Goal: Task Accomplishment & Management: Manage account settings

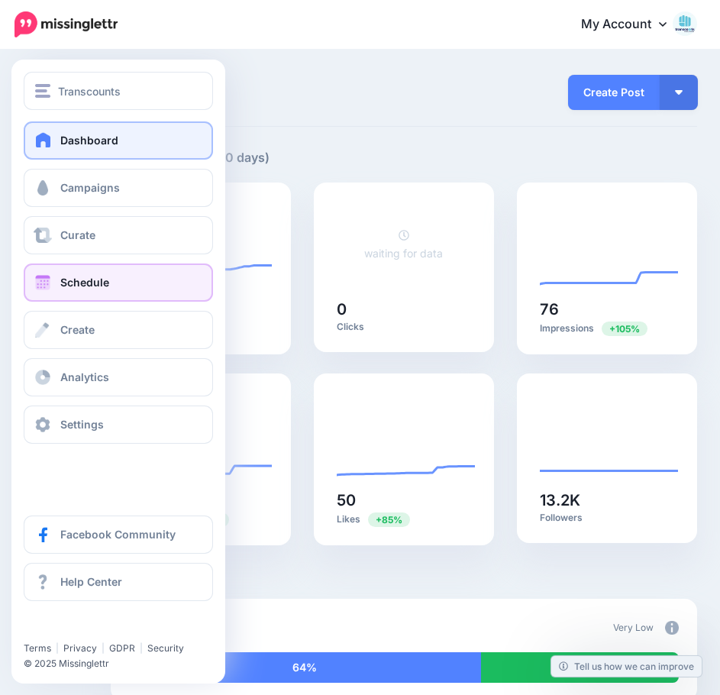
click at [145, 278] on link "Schedule" at bounding box center [118, 282] width 189 height 38
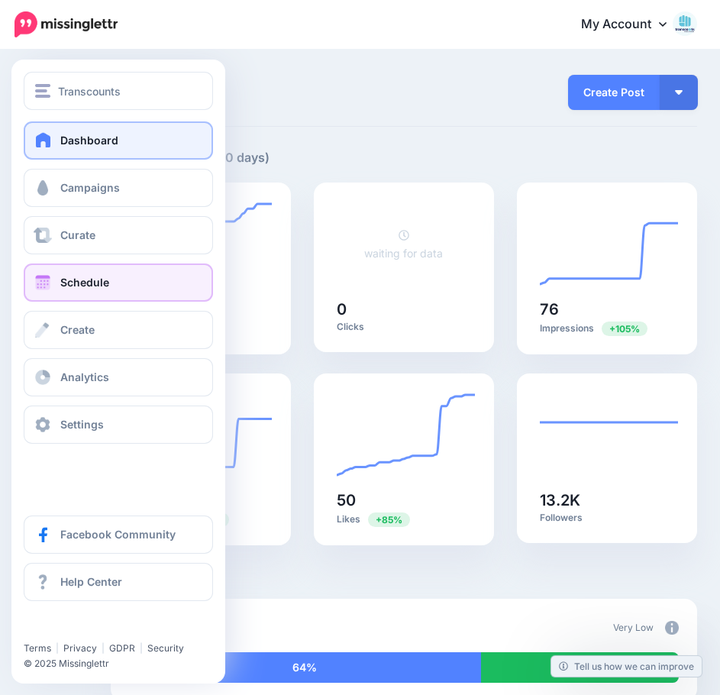
click at [145, 278] on link "Schedule" at bounding box center [118, 282] width 189 height 38
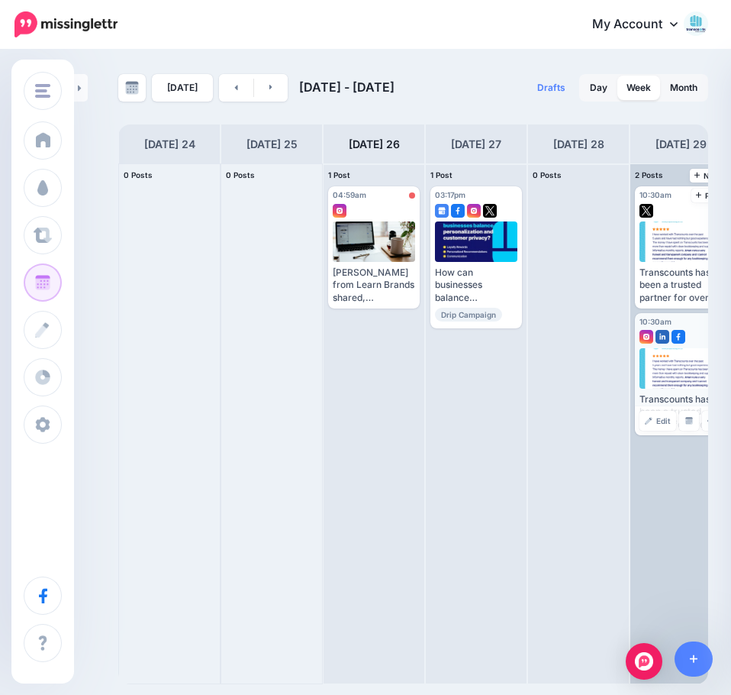
click at [695, 369] on div at bounding box center [681, 368] width 83 height 40
click at [684, 372] on div at bounding box center [681, 368] width 83 height 40
click at [660, 420] on span "Edit" at bounding box center [663, 421] width 15 height 8
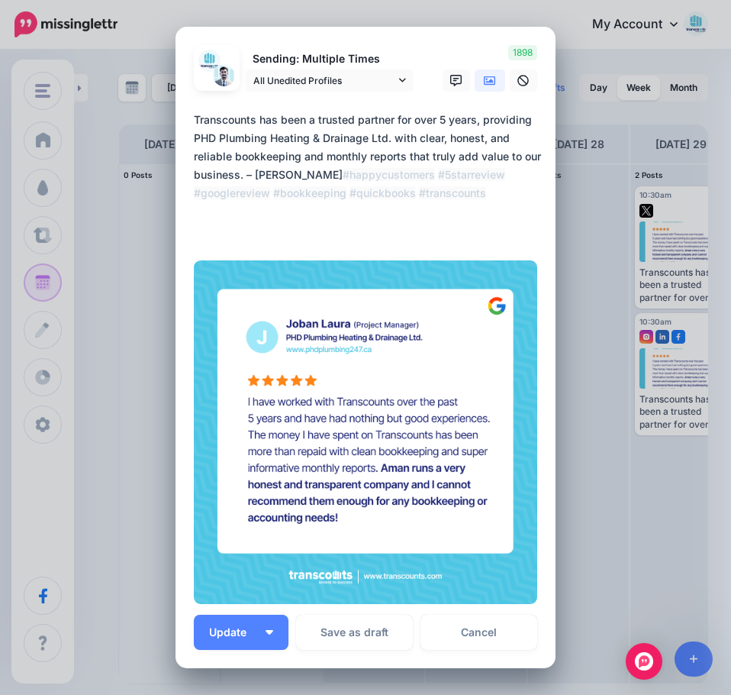
click at [568, 19] on div "Edit Post Loading Sending: Multiple Times All Unedited Profiles" at bounding box center [365, 347] width 731 height 695
click at [456, 629] on link "Cancel" at bounding box center [479, 632] width 117 height 35
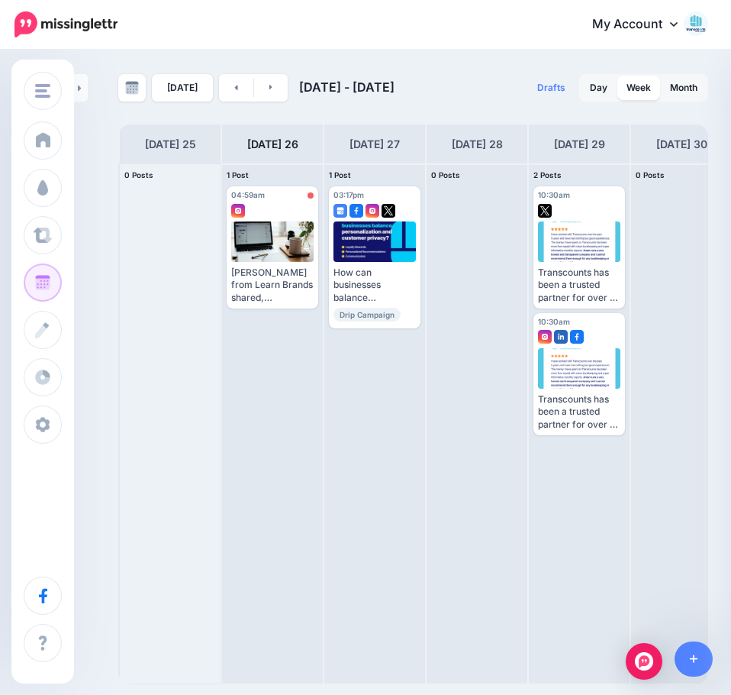
scroll to position [0, 126]
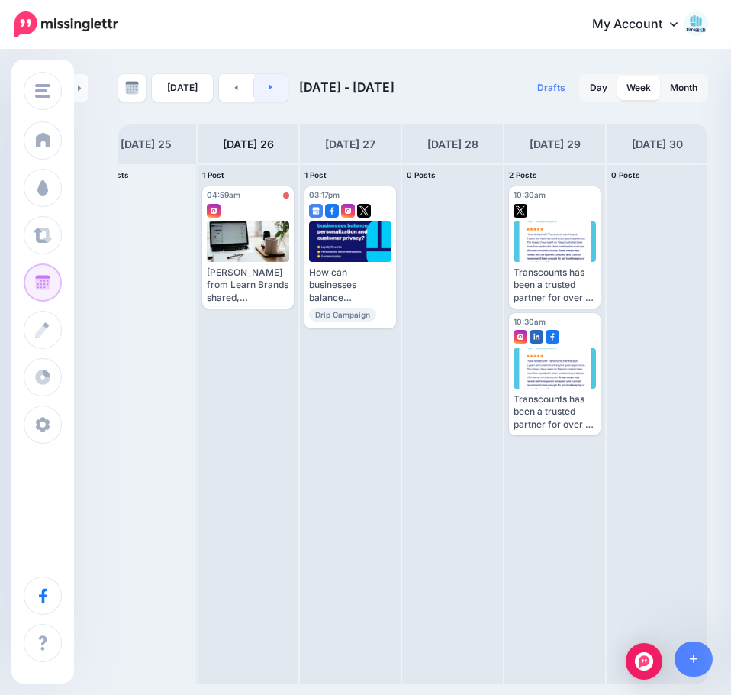
click at [262, 87] on link at bounding box center [271, 87] width 34 height 27
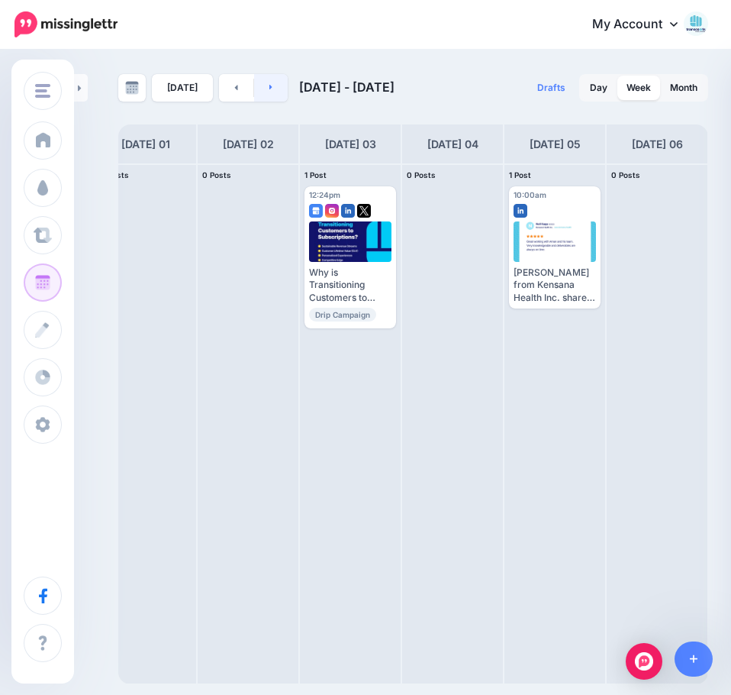
click at [272, 85] on link at bounding box center [271, 87] width 34 height 27
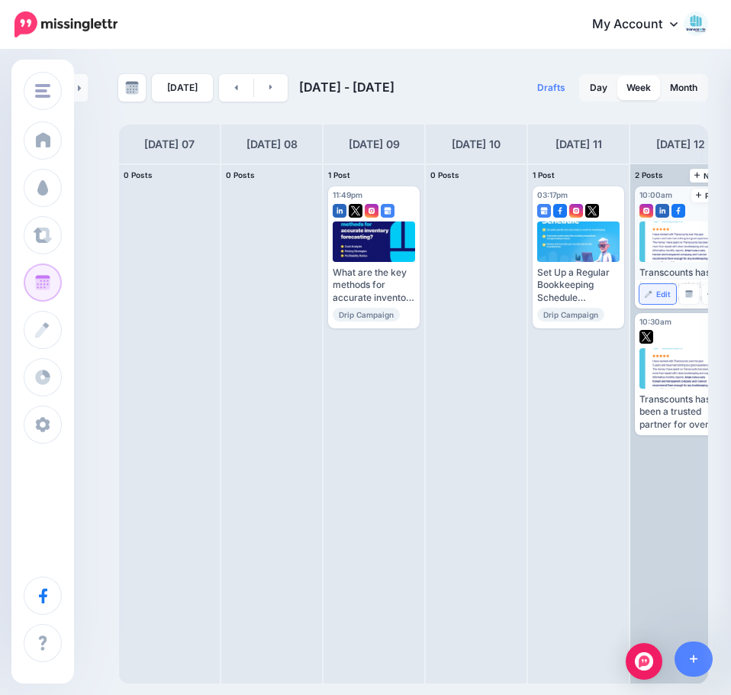
click at [659, 296] on span "Edit" at bounding box center [663, 294] width 15 height 8
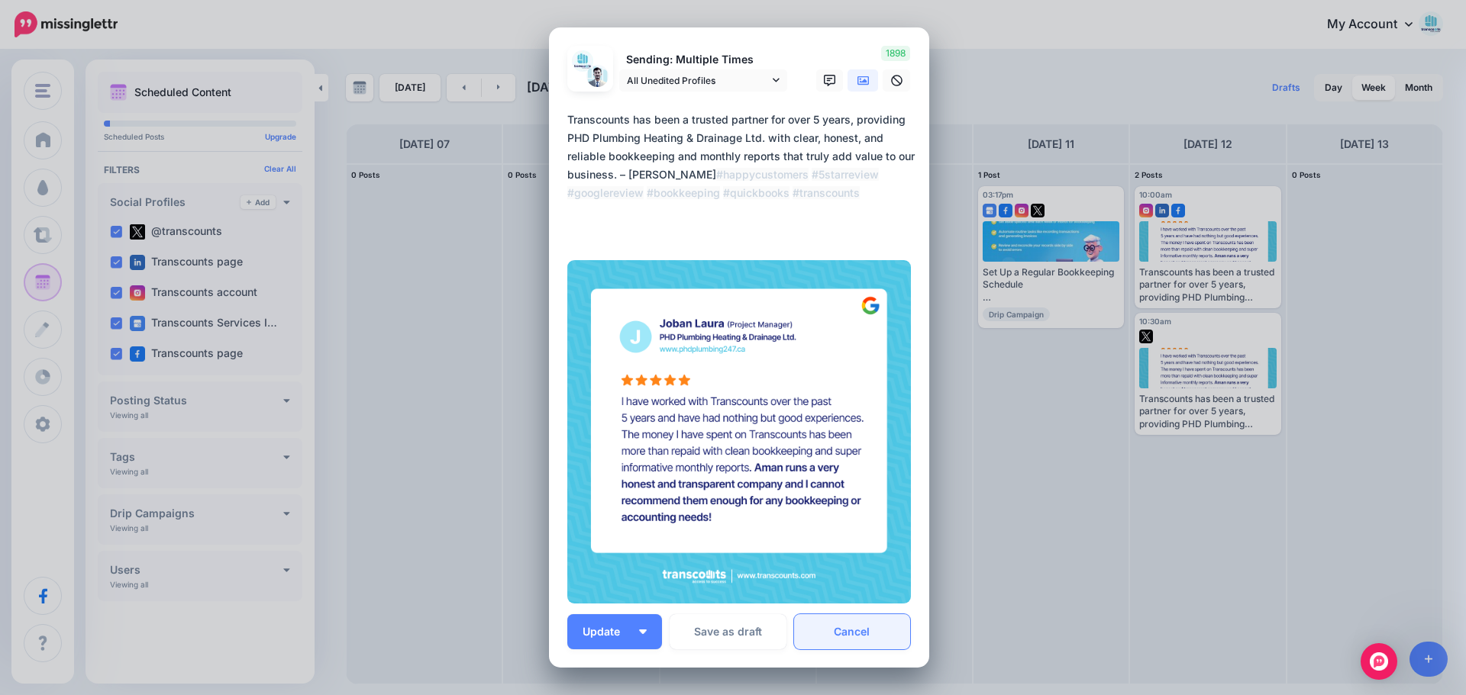
click at [731, 637] on link "Cancel" at bounding box center [852, 632] width 117 height 35
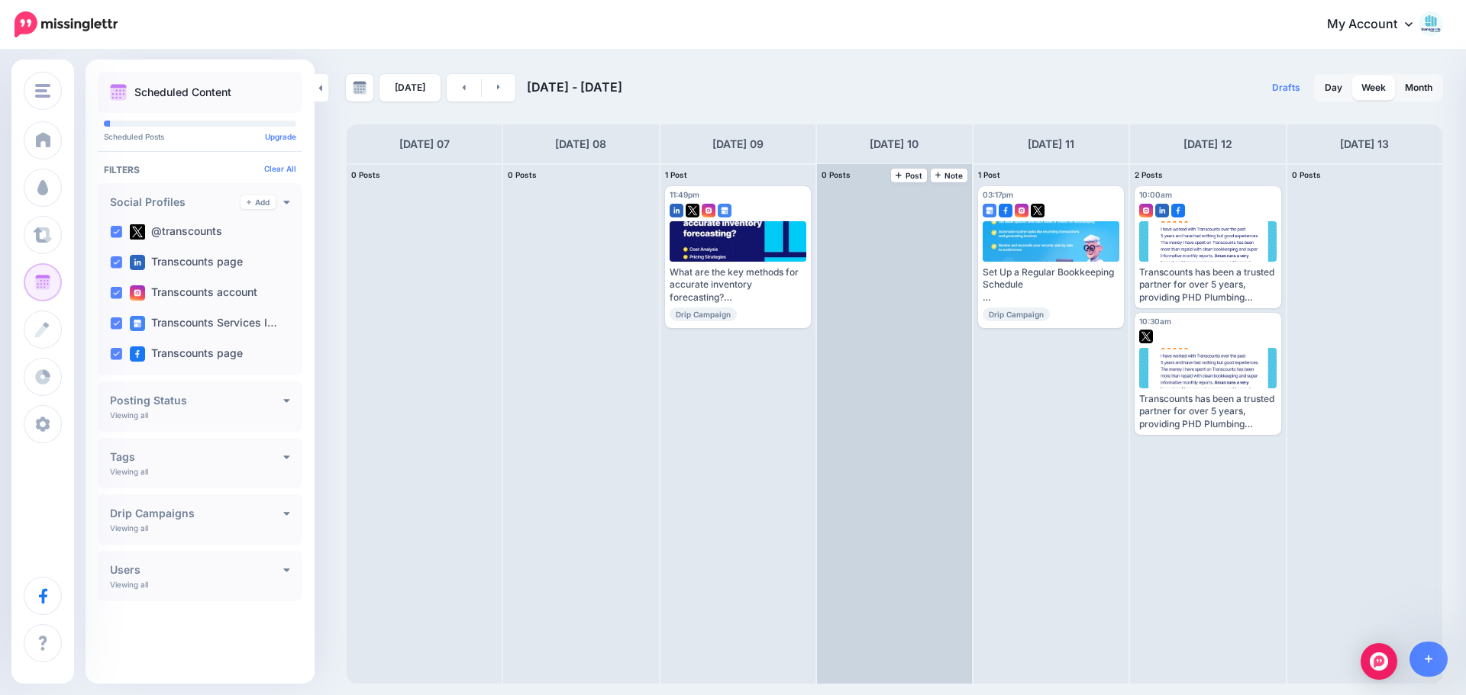
scroll to position [0, 0]
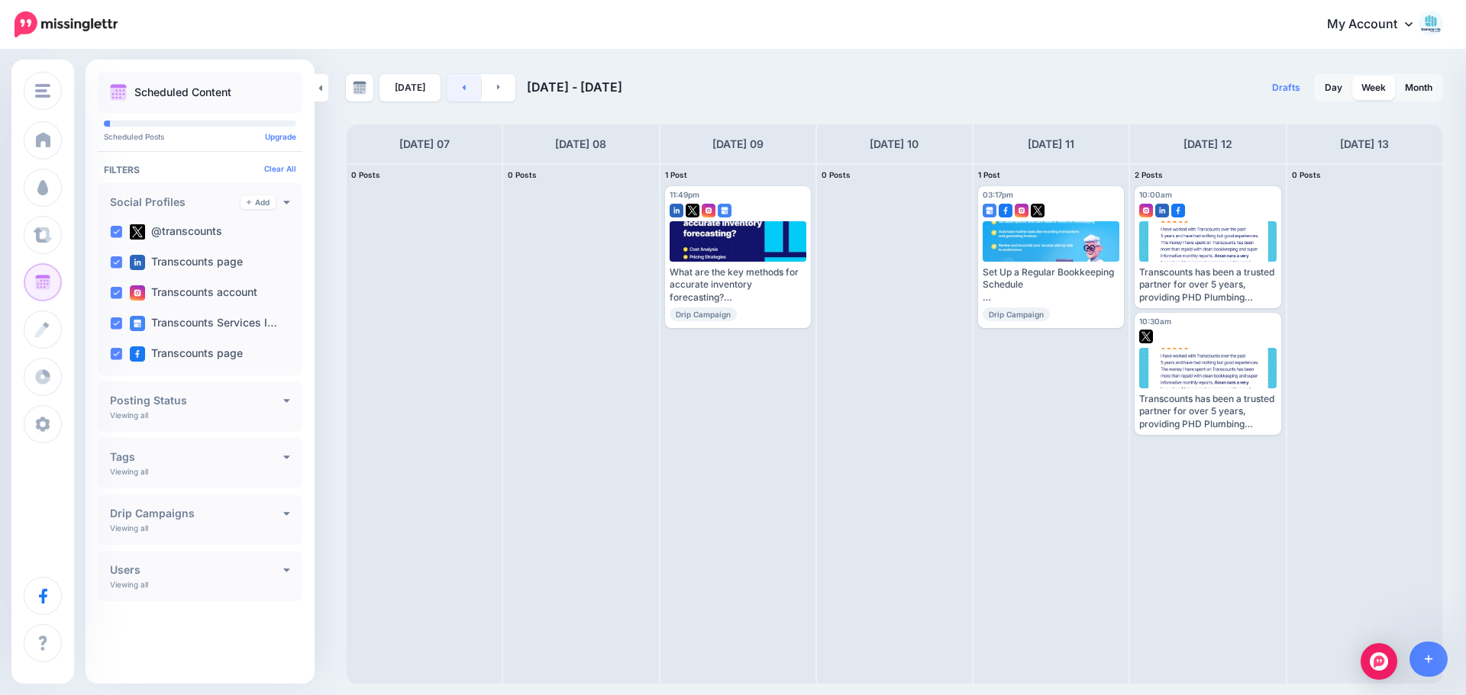
click at [456, 85] on link at bounding box center [464, 87] width 34 height 27
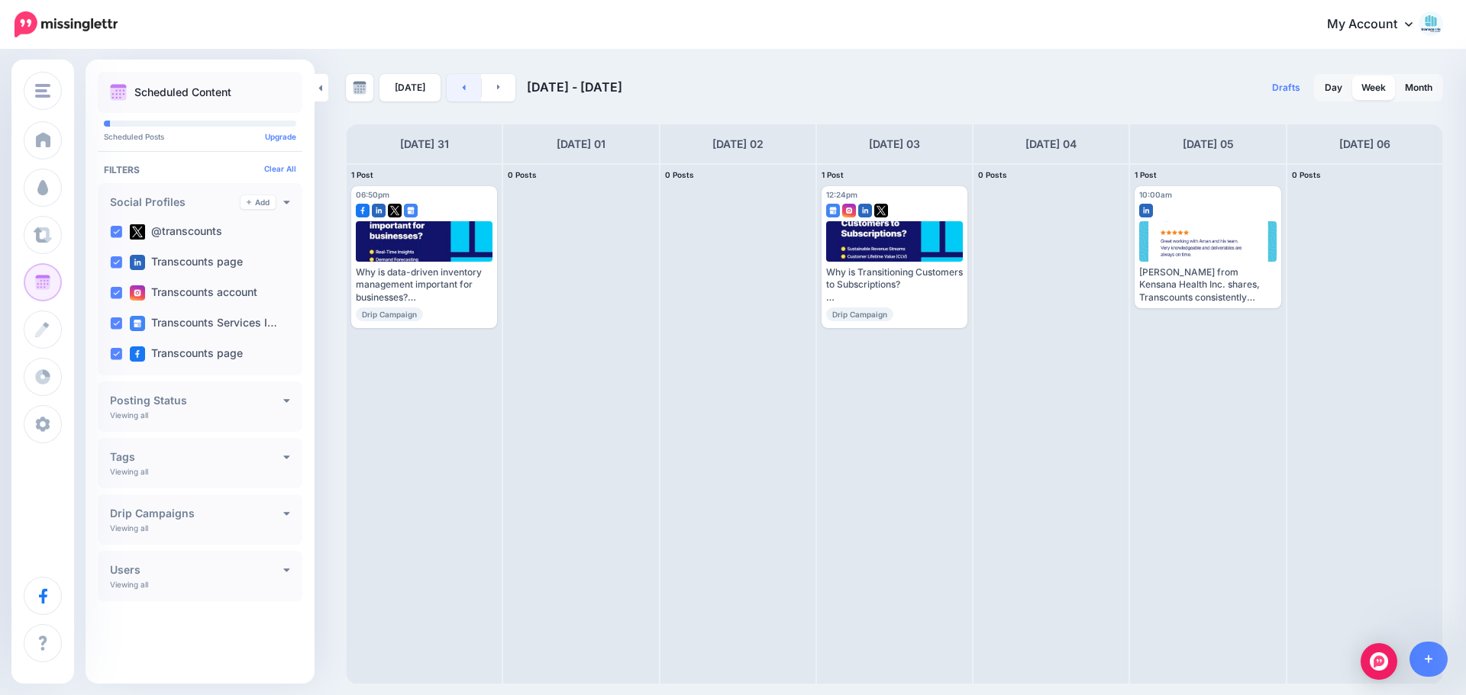
click at [456, 89] on link at bounding box center [464, 87] width 34 height 27
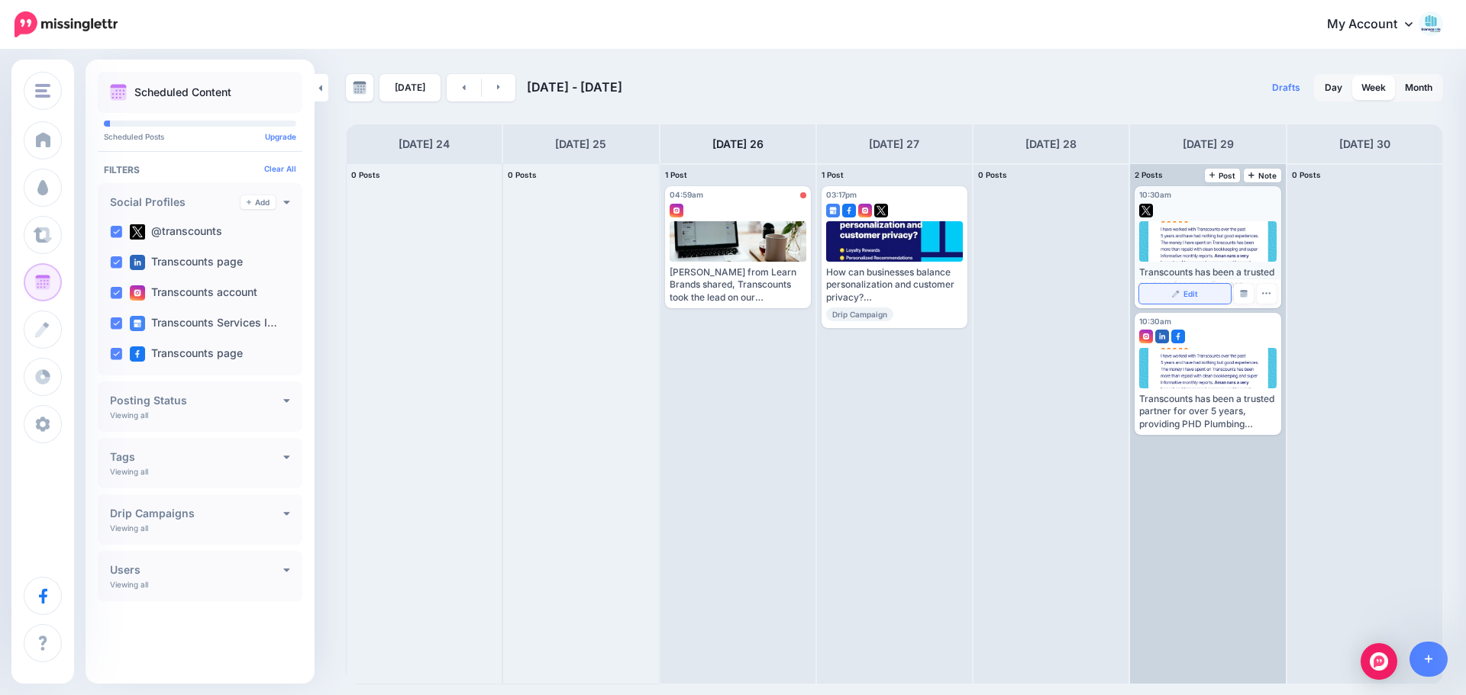
click at [731, 290] on link "Edit" at bounding box center [1184, 294] width 91 height 20
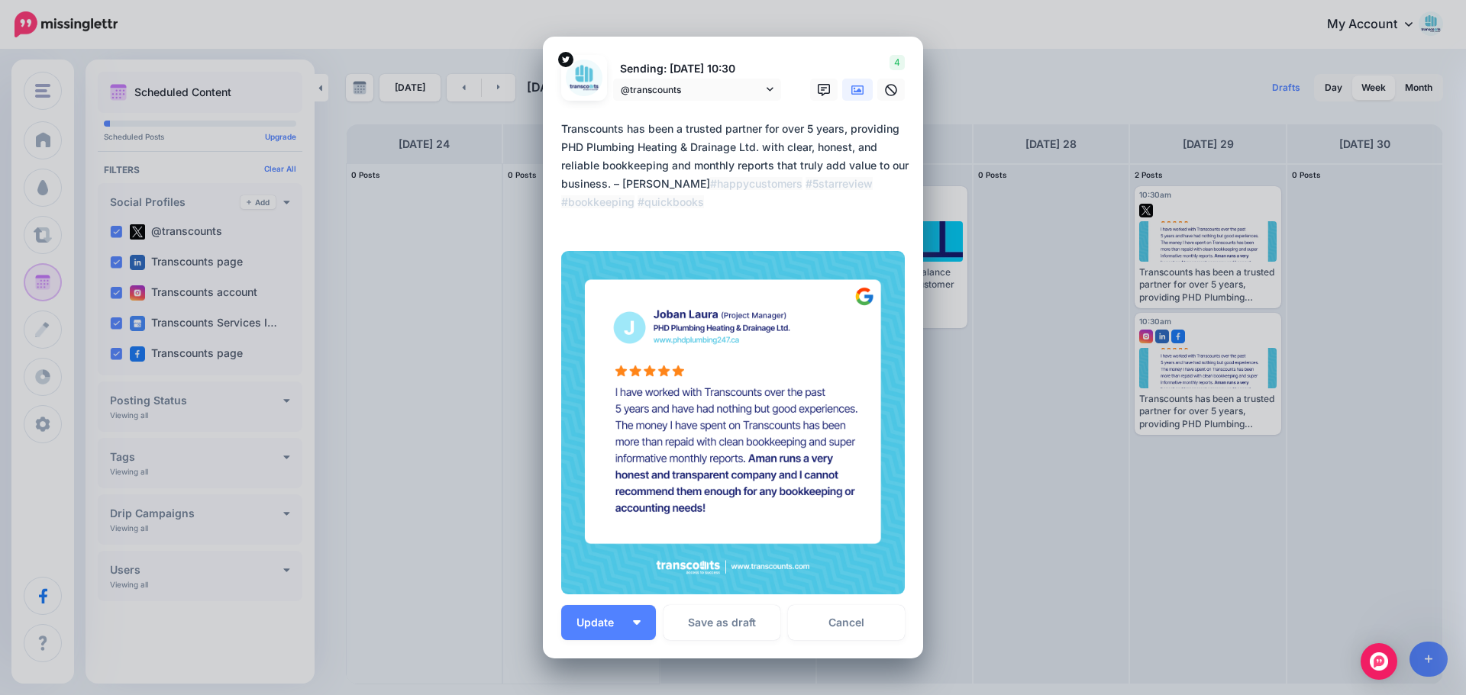
click at [731, 50] on div "Edit Post Loading Sending: 29th Aug 10:30 @transcounts" at bounding box center [733, 347] width 1466 height 695
click at [731, 616] on link "Cancel" at bounding box center [846, 622] width 117 height 35
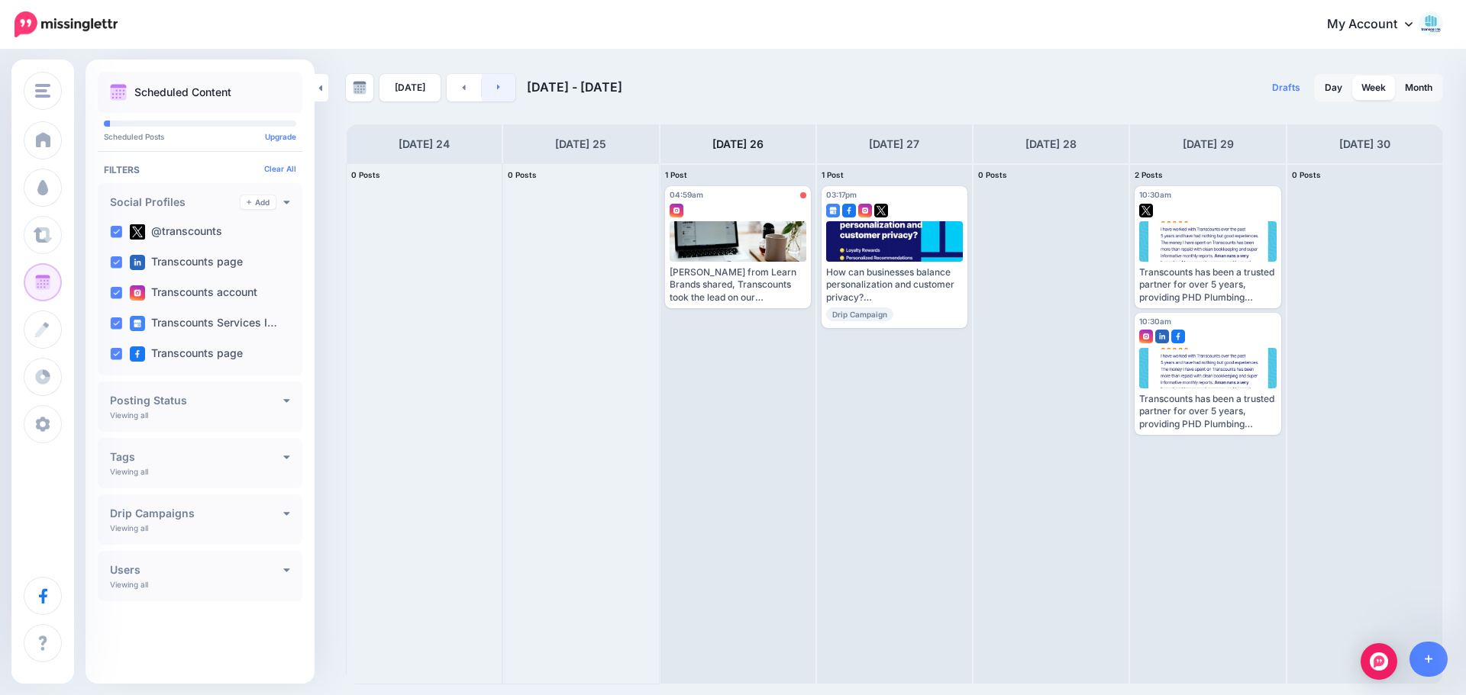
click at [502, 95] on link at bounding box center [499, 87] width 34 height 27
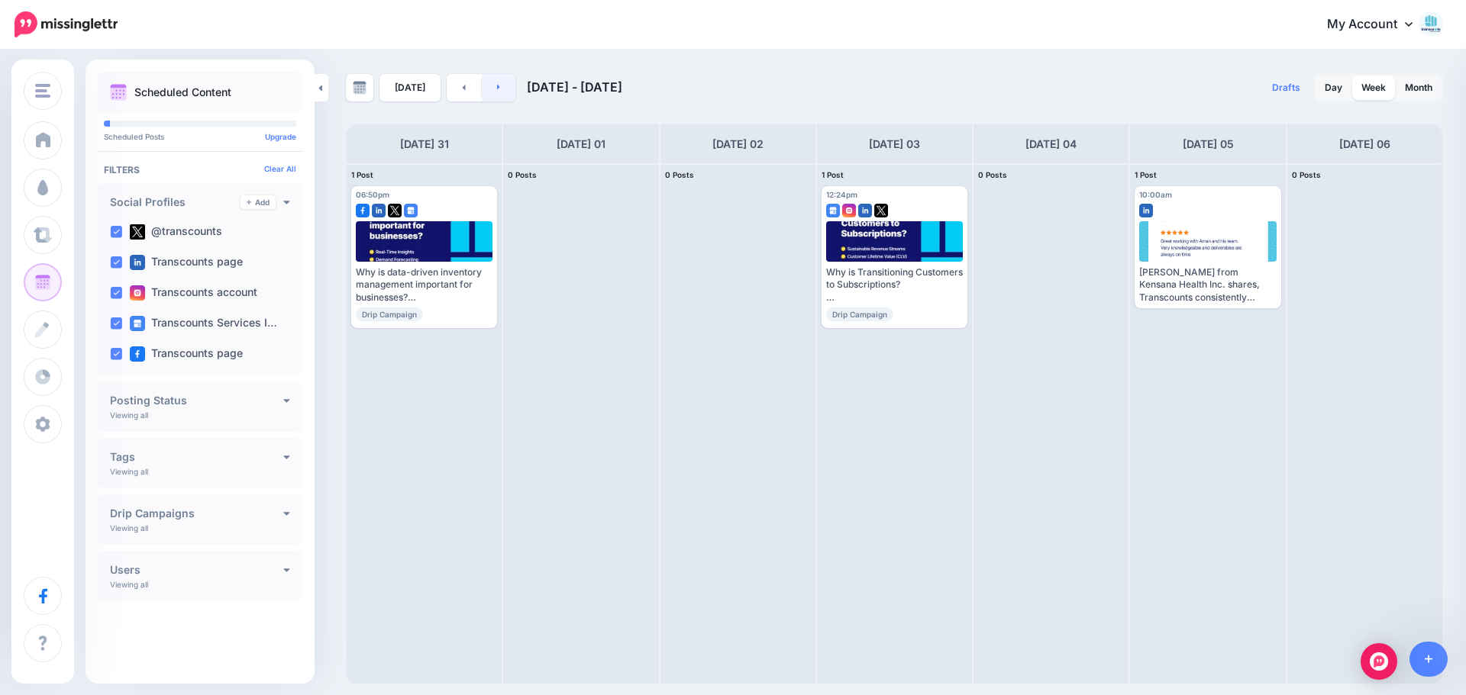
click at [502, 95] on link at bounding box center [499, 87] width 34 height 27
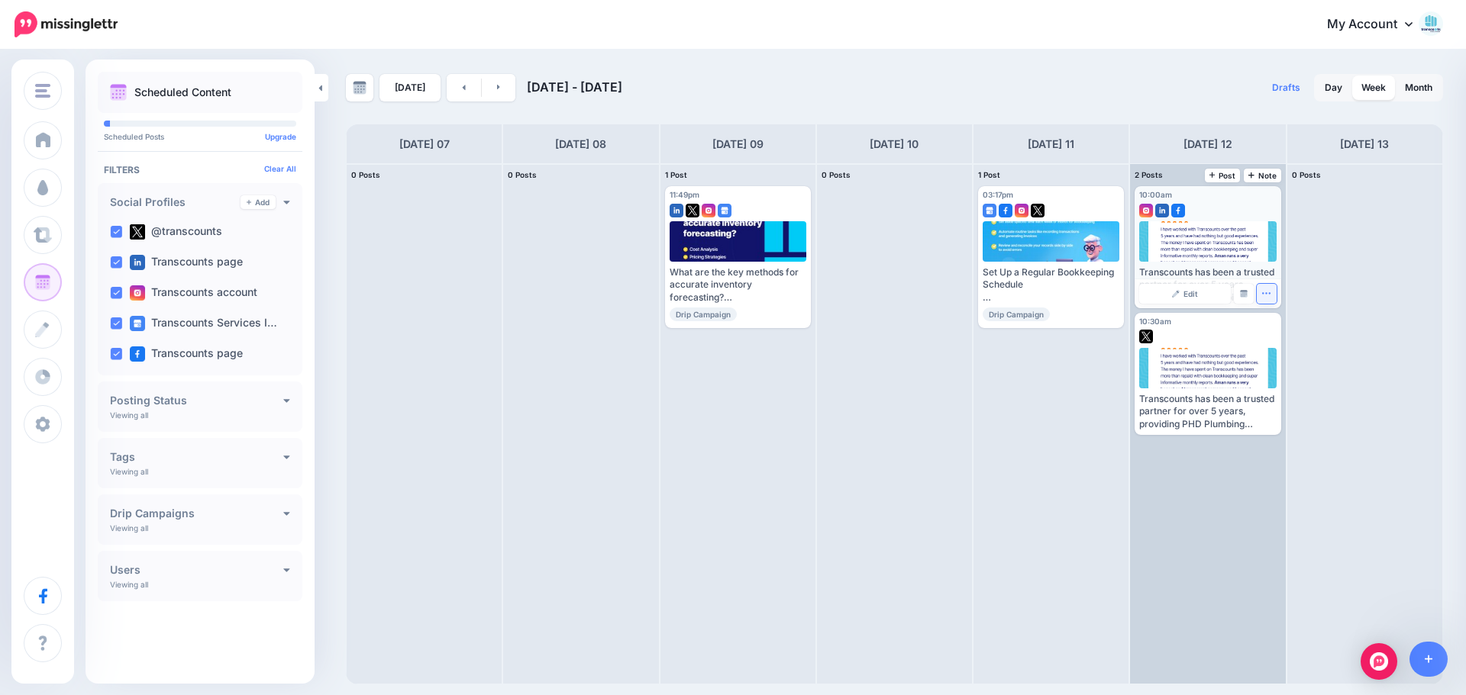
click at [731, 293] on button "button" at bounding box center [1267, 294] width 20 height 20
click at [731, 340] on link "Delete Post" at bounding box center [1302, 341] width 79 height 17
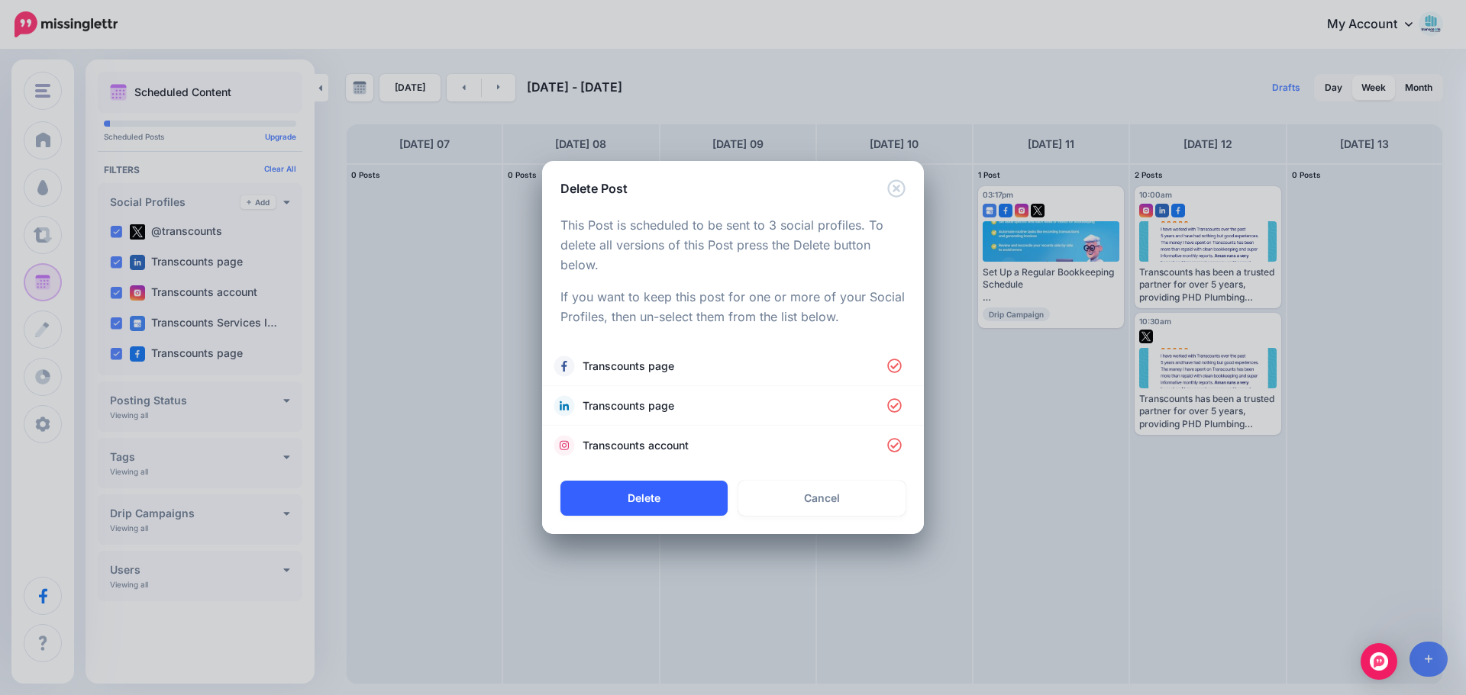
click at [721, 496] on button "Delete" at bounding box center [643, 498] width 167 height 35
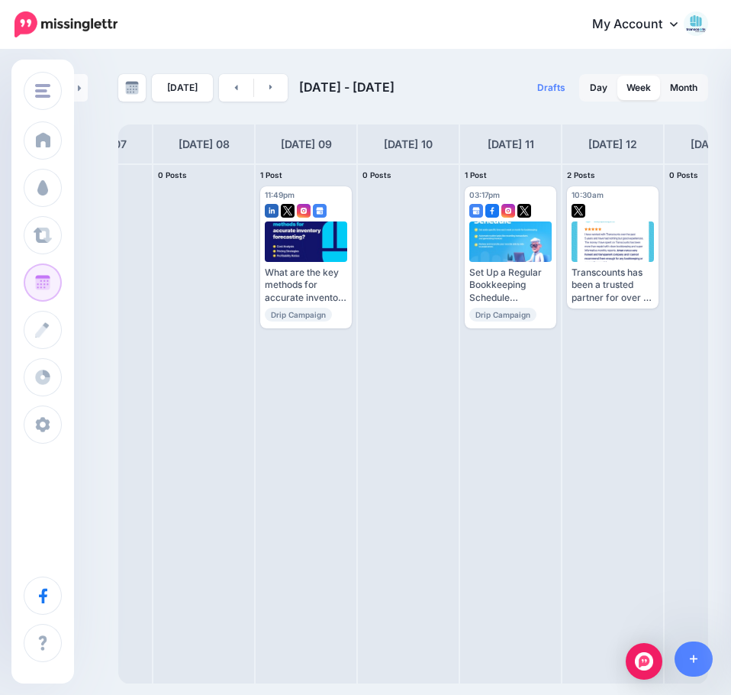
scroll to position [0, 126]
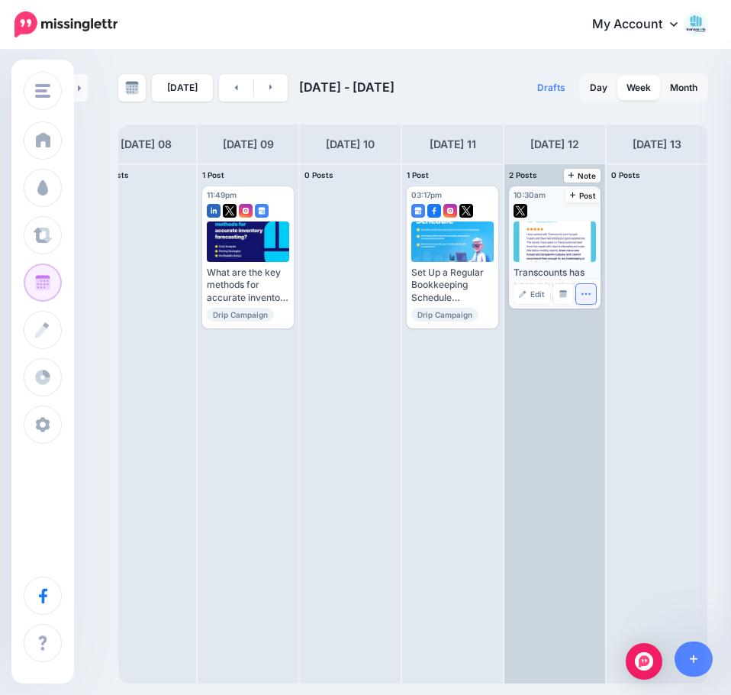
click at [593, 295] on button "button" at bounding box center [586, 294] width 20 height 20
click at [604, 338] on link "Delete Post" at bounding box center [621, 341] width 79 height 17
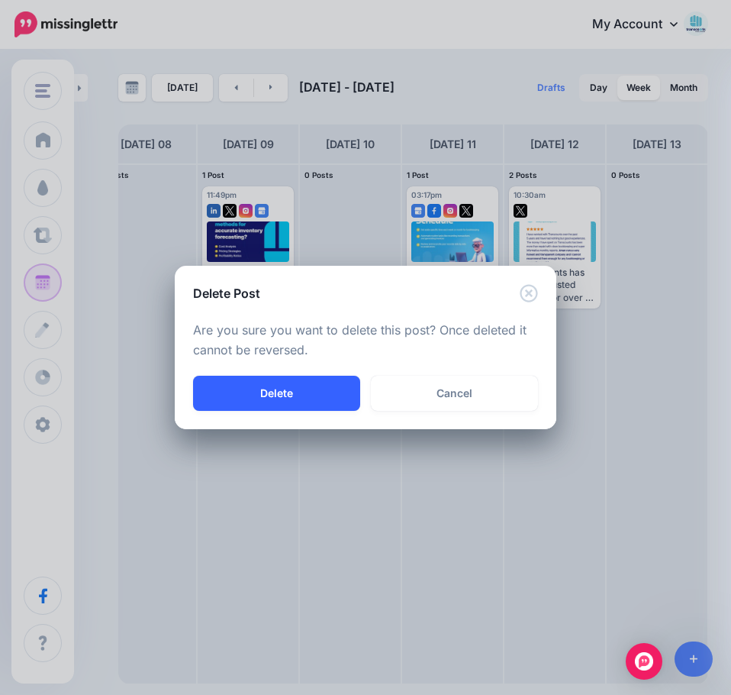
click at [340, 388] on button "Delete" at bounding box center [276, 393] width 167 height 35
